Goal: Task Accomplishment & Management: Use online tool/utility

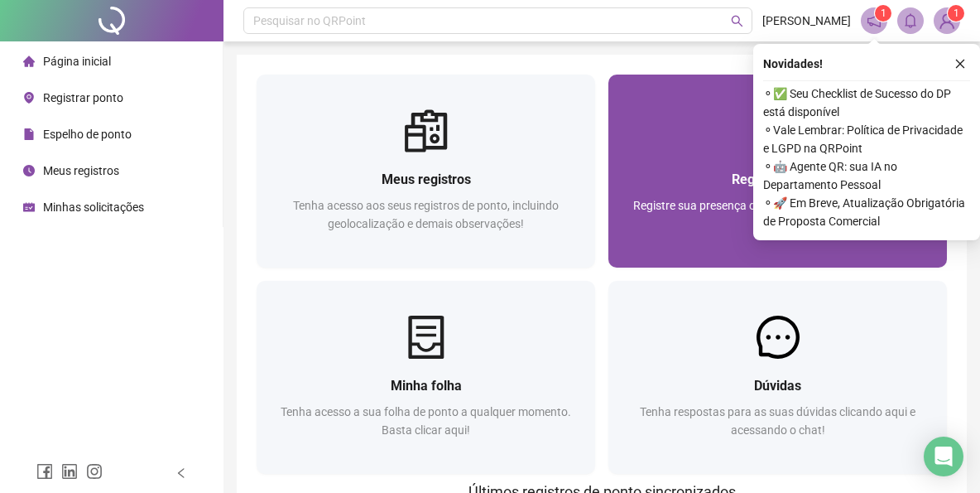
click at [662, 180] on div "Registrar ponto" at bounding box center [777, 179] width 299 height 21
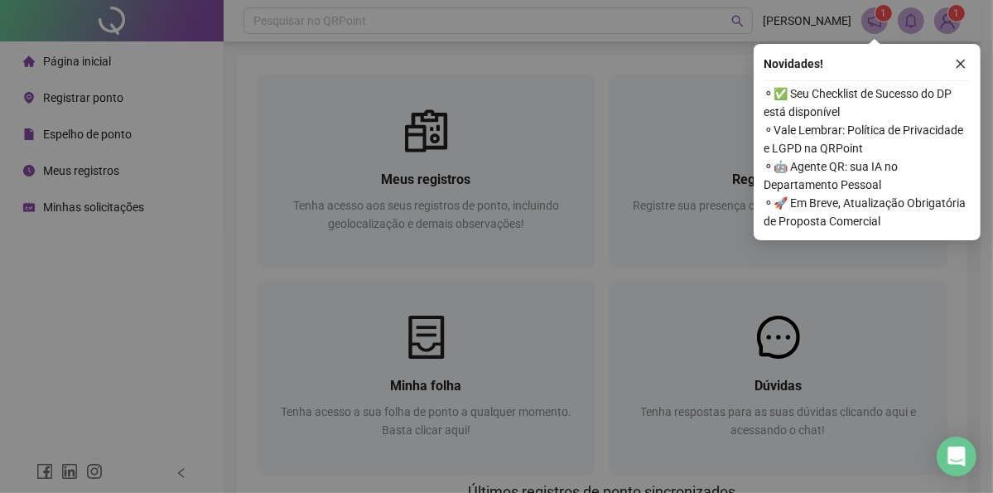
click at [726, 184] on h2 "12:01:25" at bounding box center [497, 190] width 540 height 27
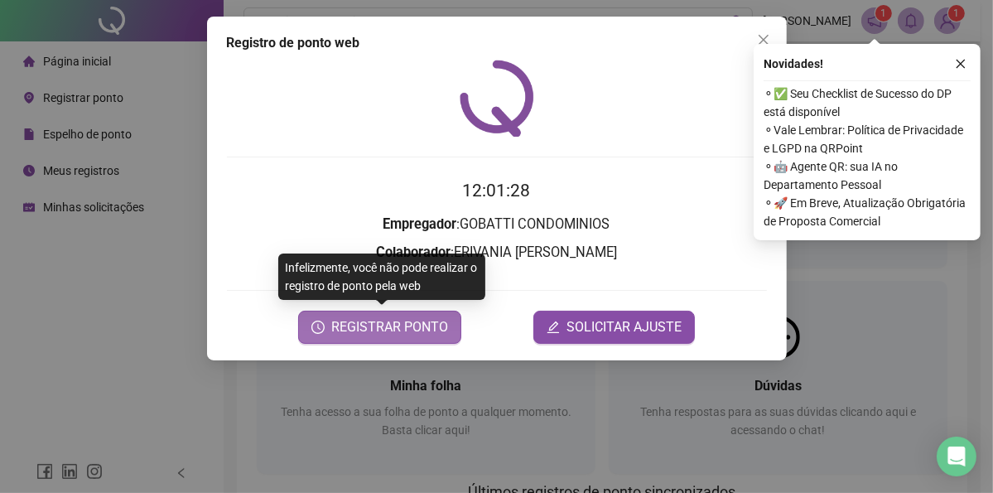
click at [392, 325] on span "REGISTRAR PONTO" at bounding box center [389, 327] width 117 height 20
